Goal: Check status: Check status

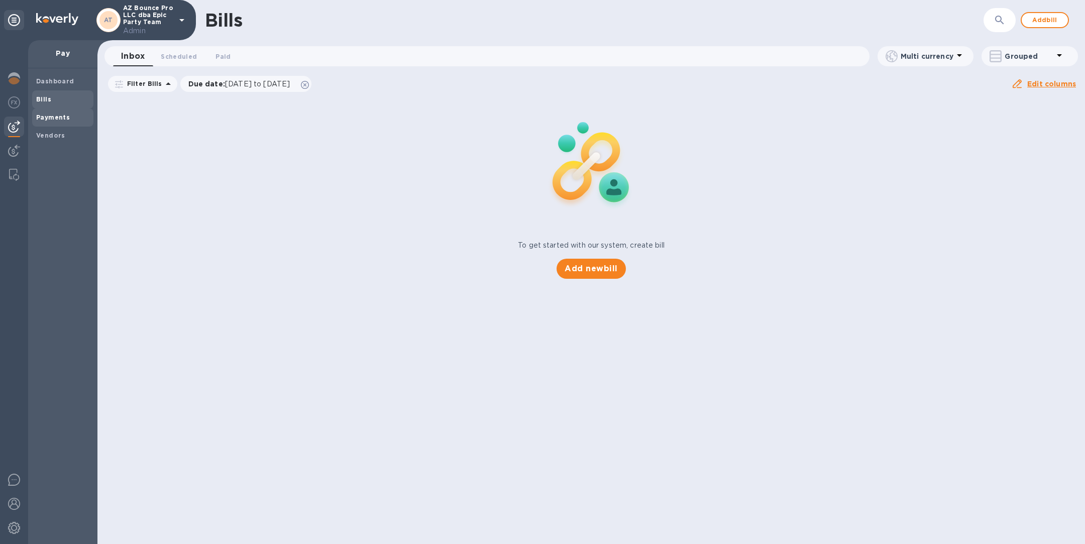
click at [63, 114] on b "Payments" at bounding box center [53, 117] width 34 height 8
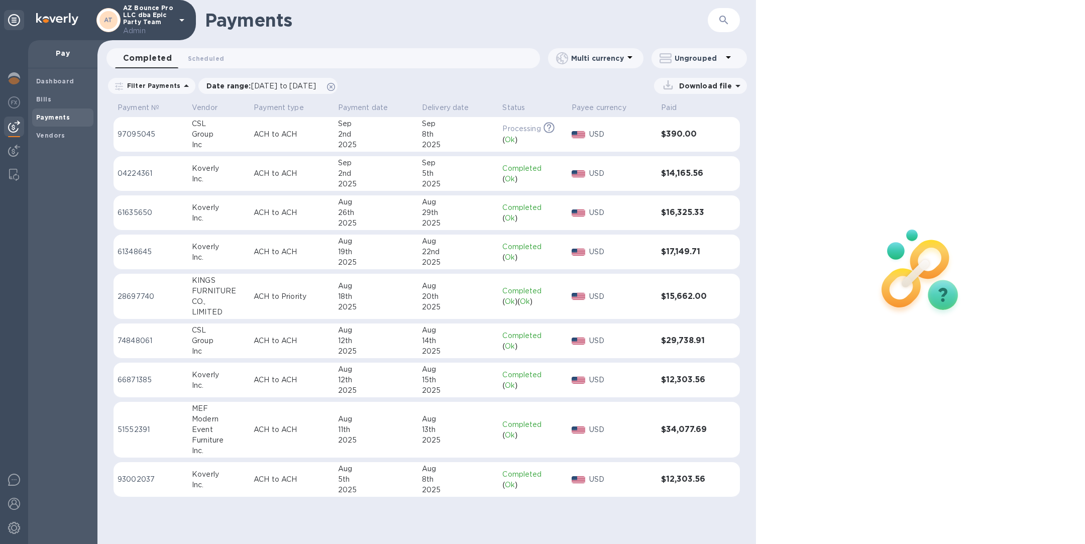
click at [237, 129] on div "CSL" at bounding box center [219, 123] width 54 height 11
